Goal: Find specific page/section: Find specific page/section

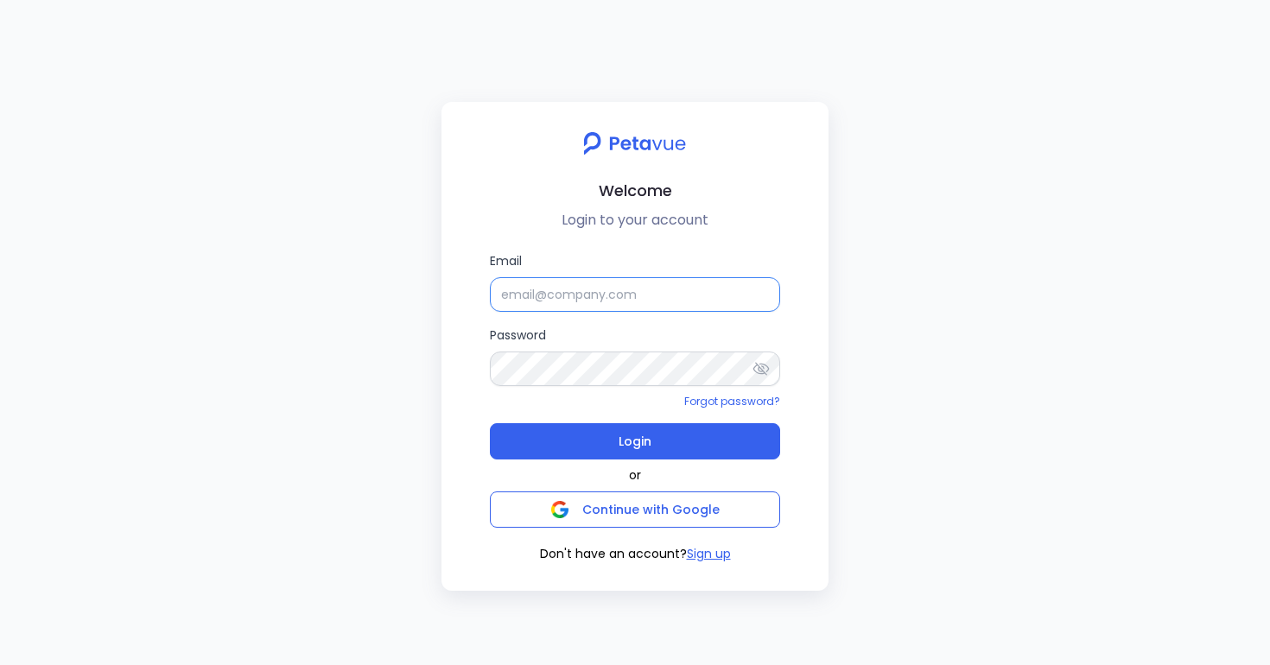
click at [642, 297] on input "Email" at bounding box center [635, 294] width 290 height 35
paste input "[EMAIL_ADDRESS][DOMAIN_NAME]"
type input "[EMAIL_ADDRESS][DOMAIN_NAME]"
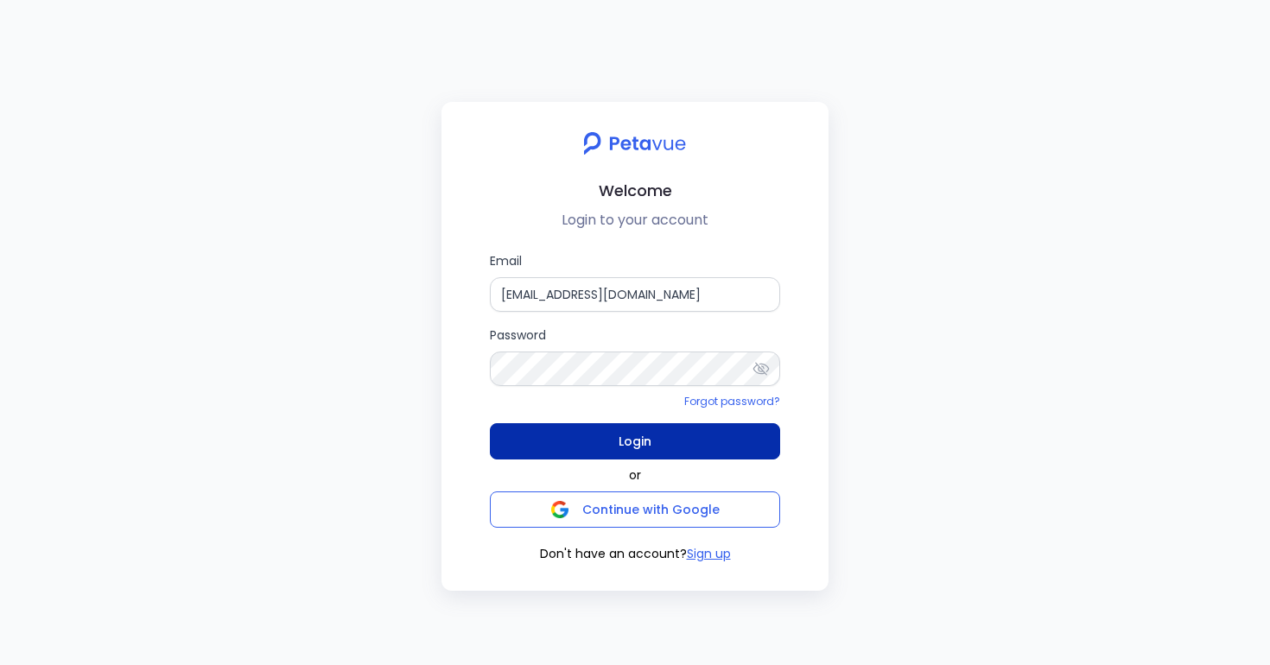
click at [540, 445] on button "Login" at bounding box center [635, 441] width 290 height 36
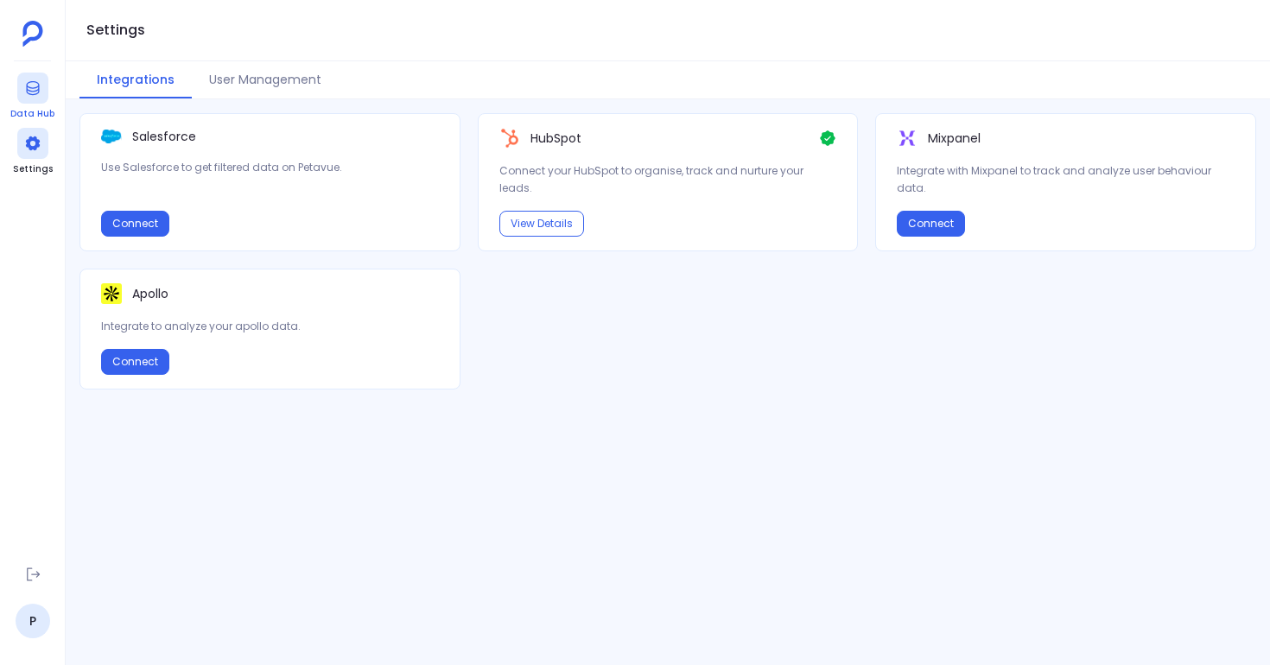
click at [33, 98] on div at bounding box center [32, 88] width 31 height 31
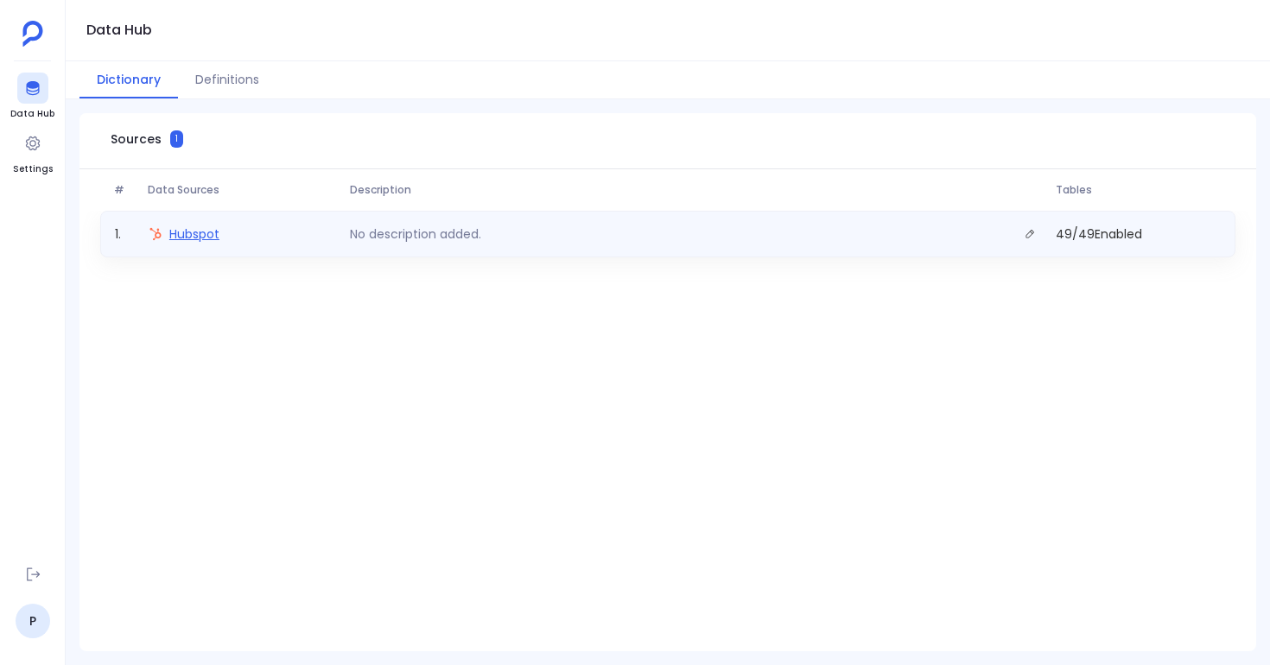
click at [217, 238] on span "Hubspot" at bounding box center [194, 233] width 50 height 17
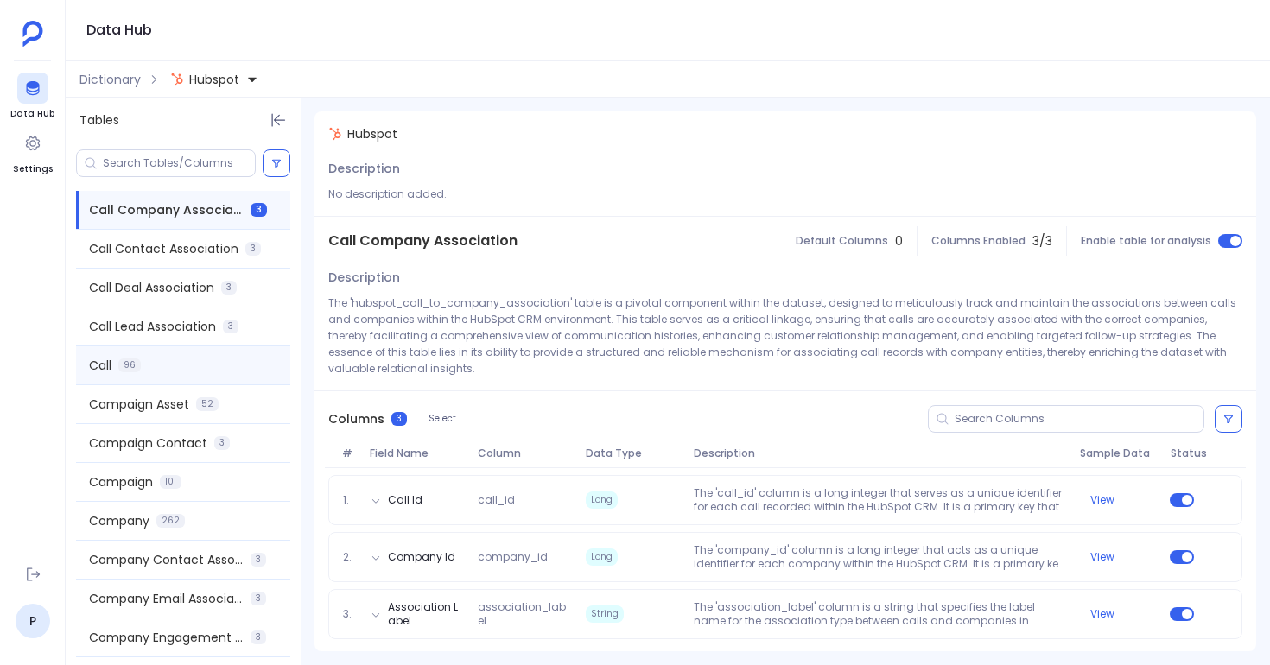
click at [220, 360] on div "Call 96" at bounding box center [183, 365] width 214 height 38
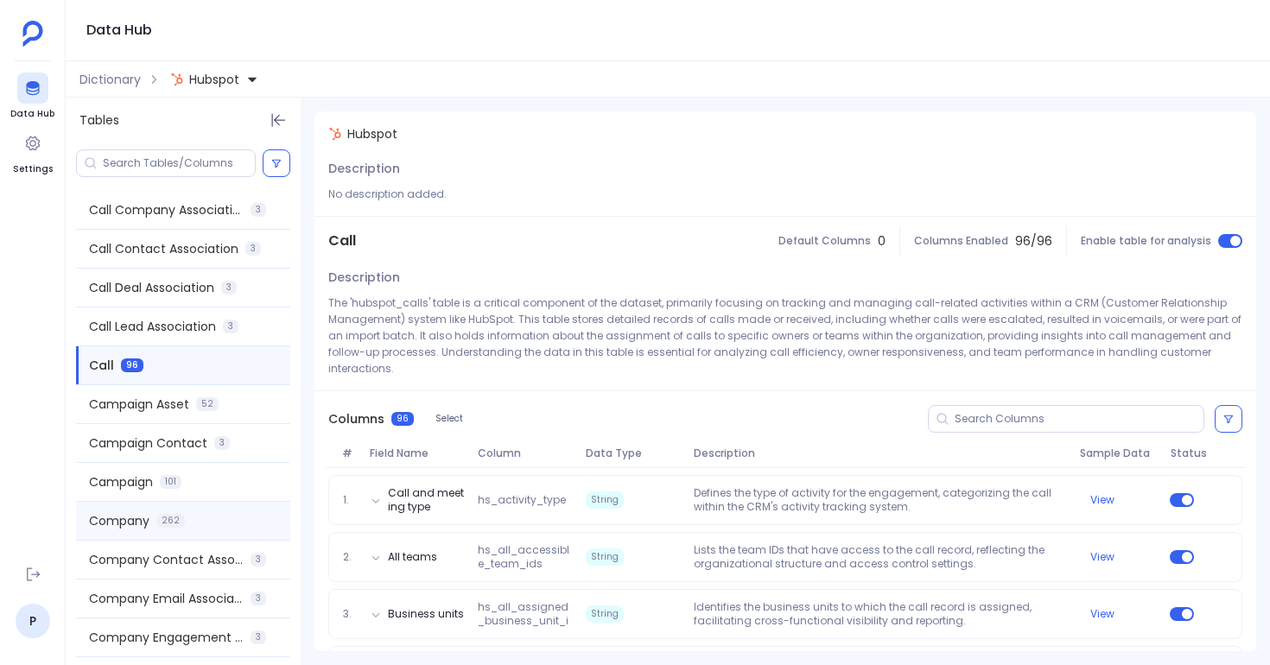
click at [221, 523] on div "Company 262" at bounding box center [183, 521] width 214 height 38
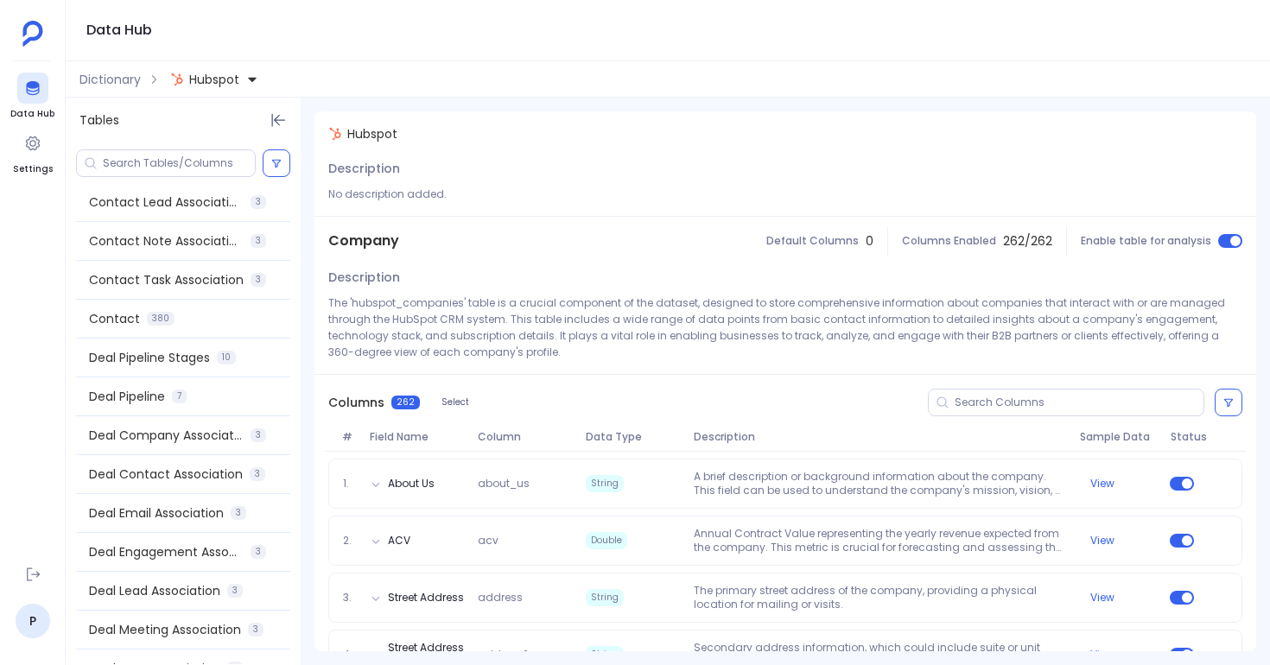
scroll to position [668, 0]
